Goal: Navigation & Orientation: Go to known website

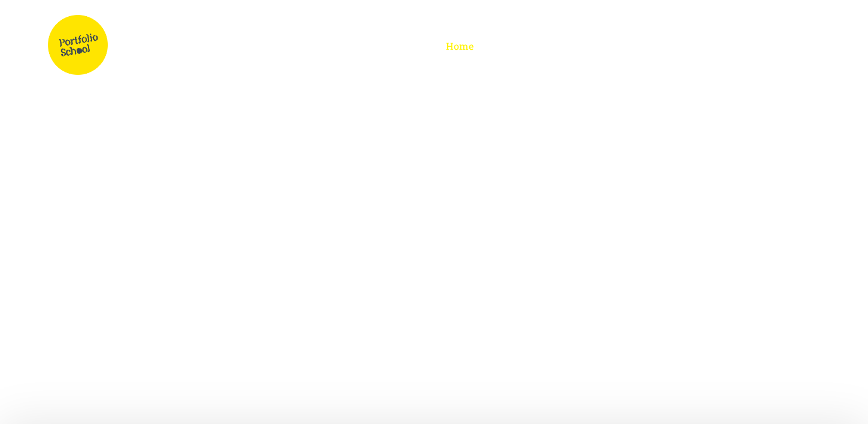
click at [793, 43] on span "Parent Portal" at bounding box center [786, 46] width 67 height 13
click at [460, 47] on span "Home" at bounding box center [460, 46] width 28 height 13
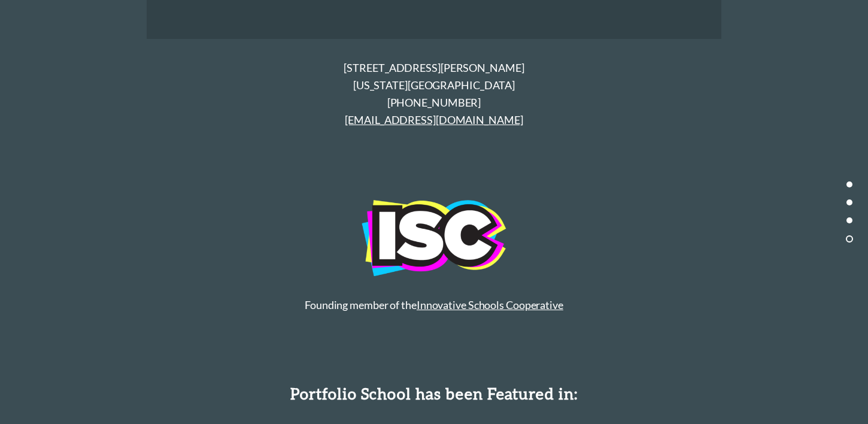
scroll to position [5657, 0]
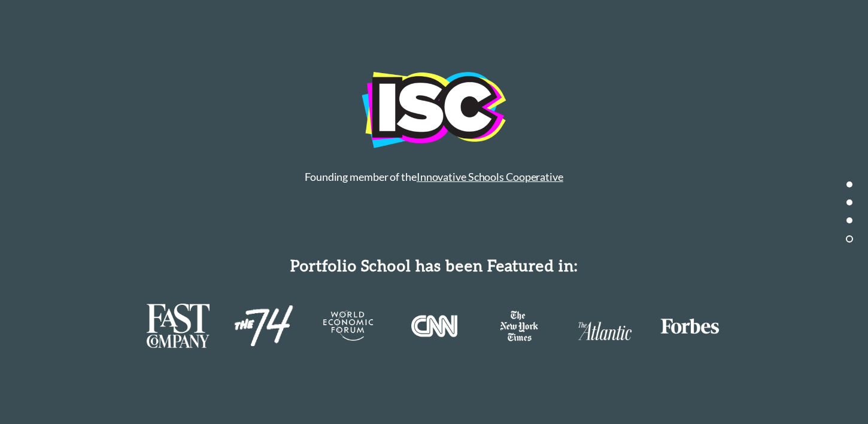
click at [486, 170] on link "Innovative Schools Cooperative" at bounding box center [490, 176] width 147 height 13
